Goal: Information Seeking & Learning: Find specific fact

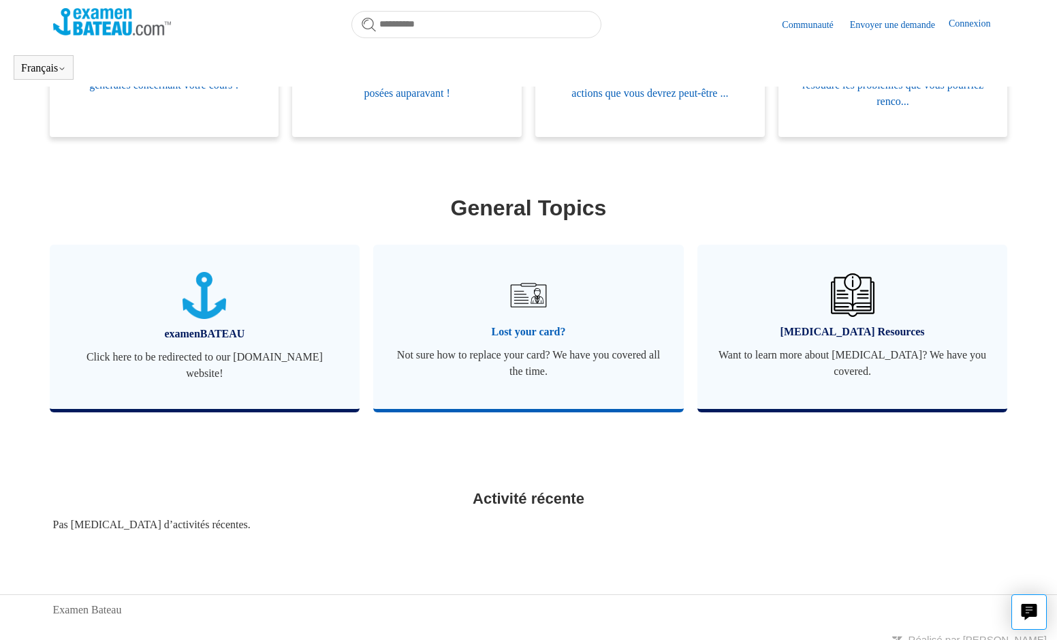
scroll to position [366, 0]
click at [534, 332] on span "Lost your card?" at bounding box center [529, 333] width 270 height 16
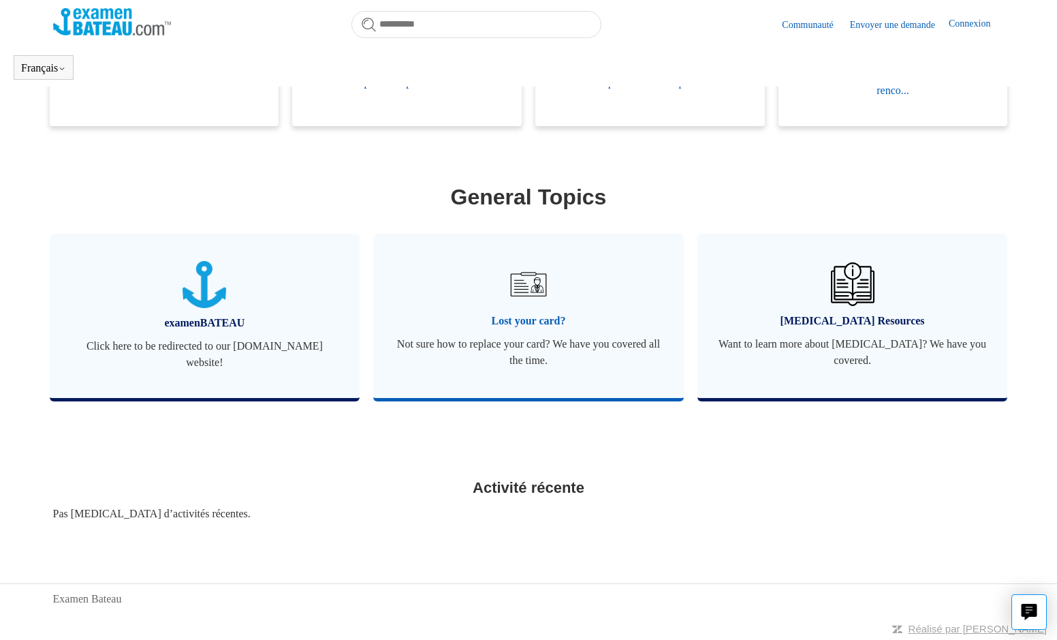
scroll to position [379, 0]
click at [528, 341] on span "Not sure how to replace your card? We have you covered all the time." at bounding box center [529, 352] width 270 height 33
click at [528, 324] on span "Lost your card?" at bounding box center [529, 321] width 270 height 16
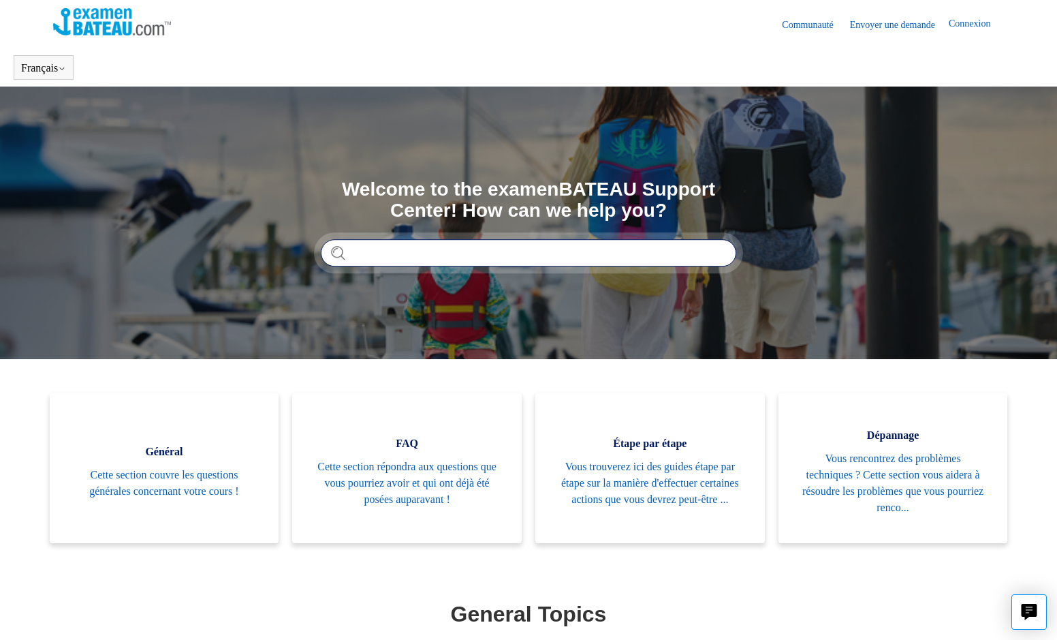
click at [374, 251] on input "Rechercher" at bounding box center [528, 252] width 415 height 27
type input "*********"
